Goal: Information Seeking & Learning: Learn about a topic

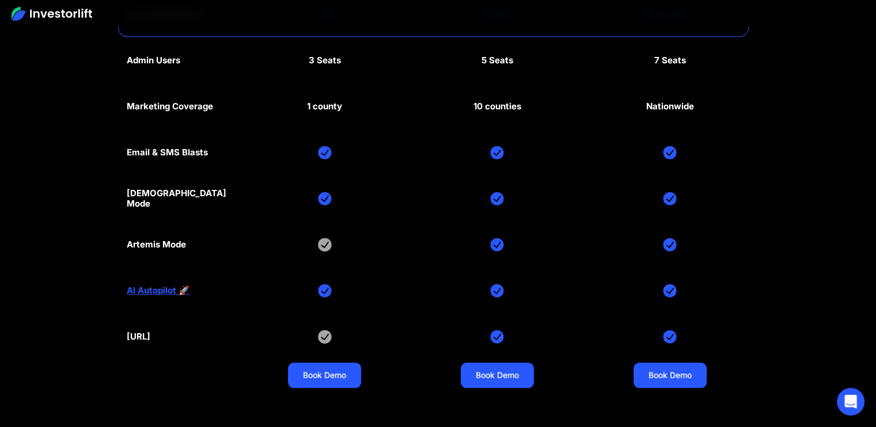
scroll to position [5438, 0]
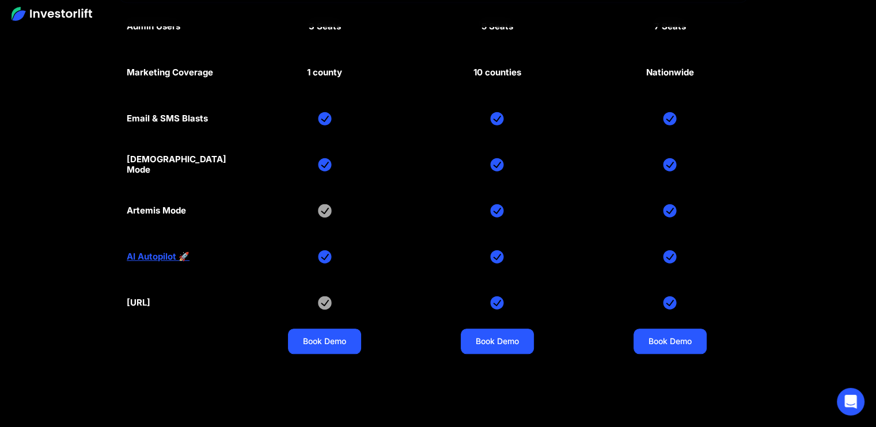
click at [150, 298] on div "[URL]" at bounding box center [139, 303] width 24 height 10
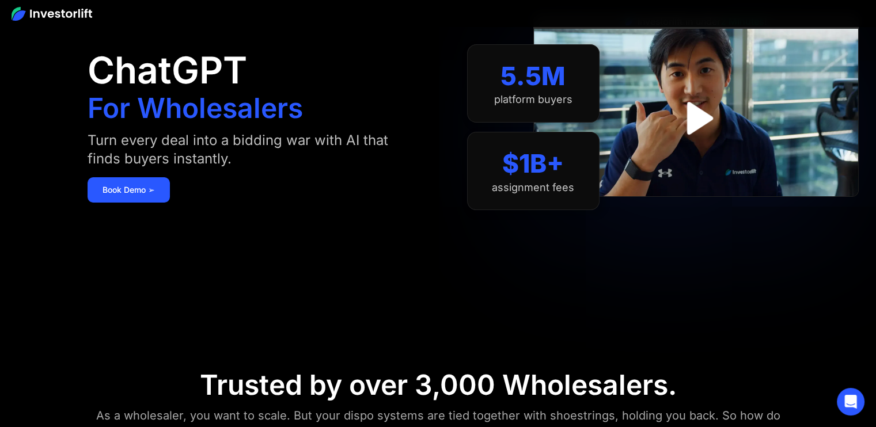
scroll to position [0, 0]
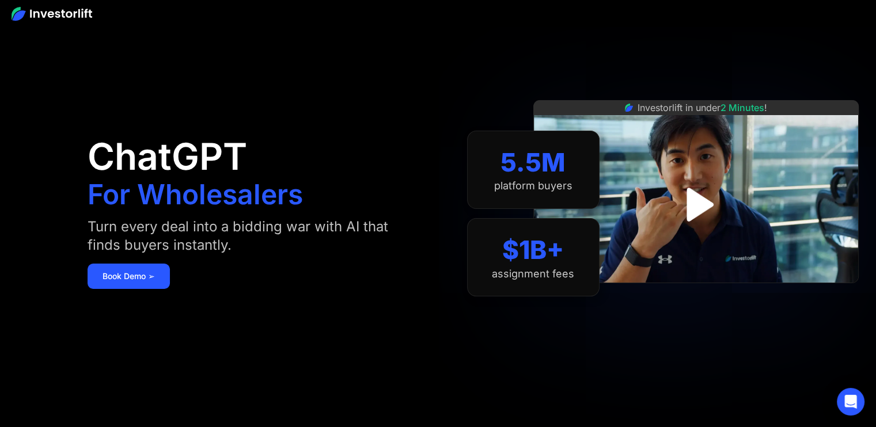
click at [37, 19] on img at bounding box center [52, 14] width 81 height 14
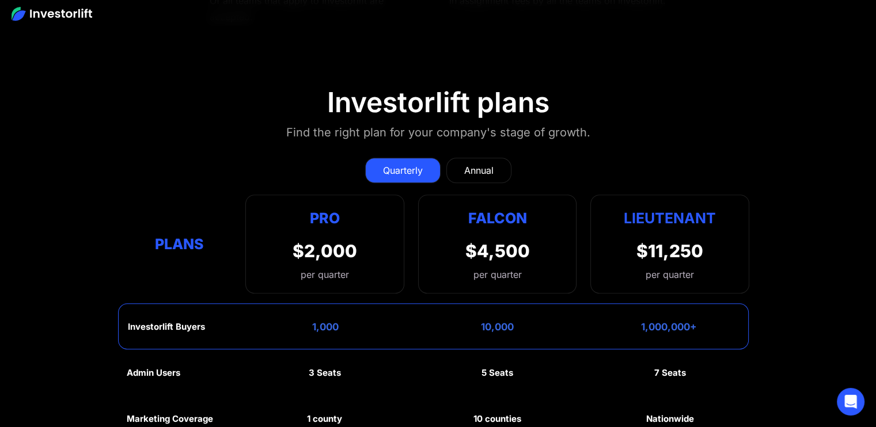
scroll to position [5098, 0]
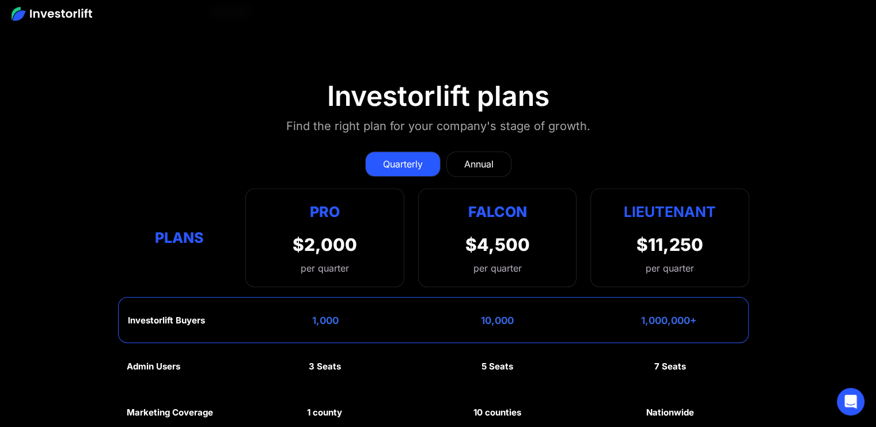
click at [483, 157] on div "Annual" at bounding box center [478, 164] width 29 height 14
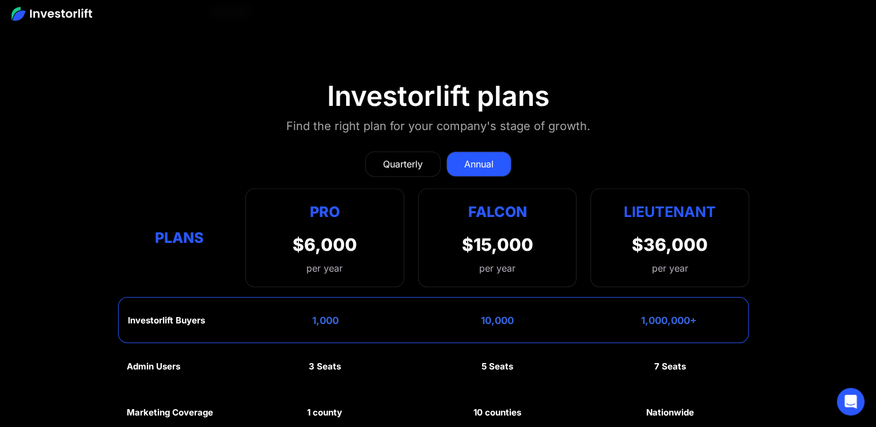
click at [401, 157] on div "Quarterly" at bounding box center [403, 164] width 40 height 14
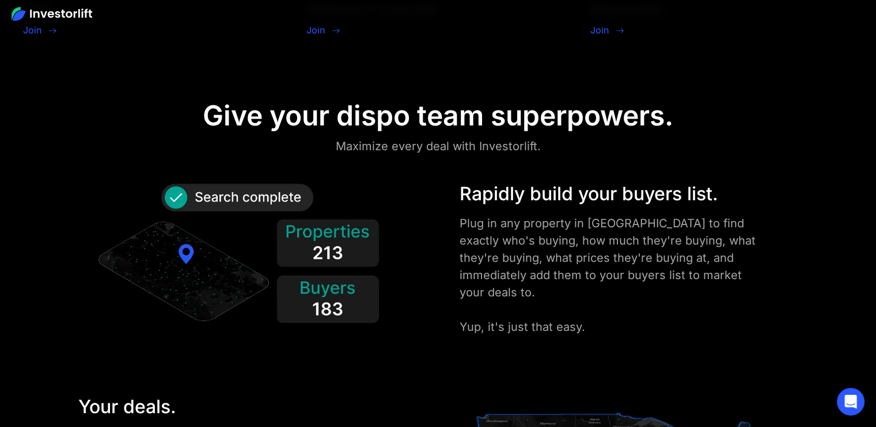
scroll to position [0, 0]
